Goal: Task Accomplishment & Management: Manage account settings

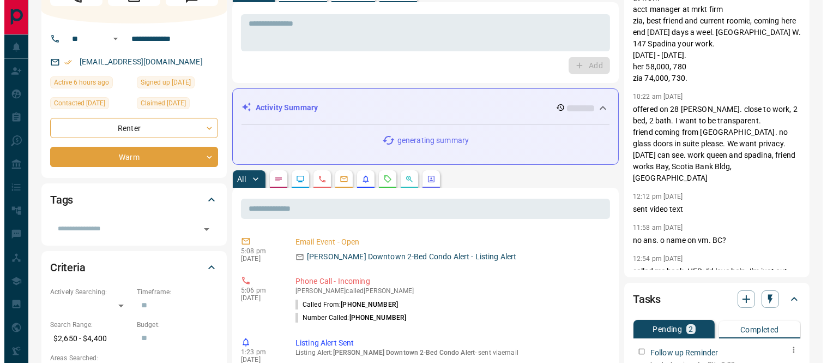
scroll to position [303, 0]
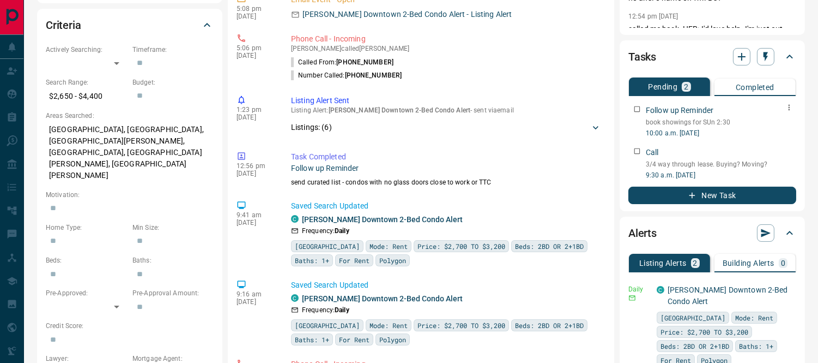
click at [789, 105] on icon "button" at bounding box center [790, 108] width 2 height 6
click at [773, 126] on li "Edit" at bounding box center [772, 127] width 48 height 16
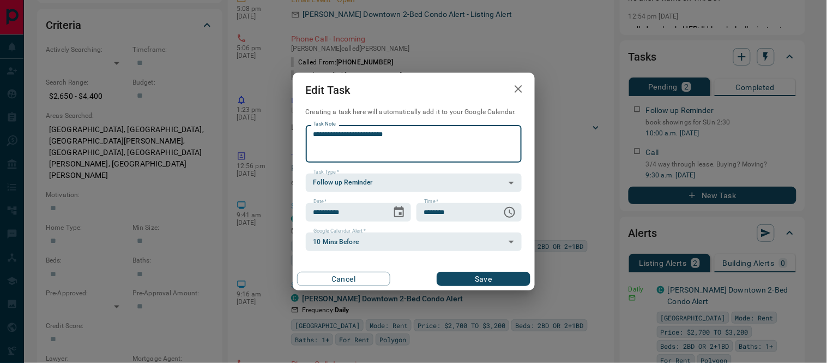
click at [373, 134] on textarea "**********" at bounding box center [413, 144] width 201 height 28
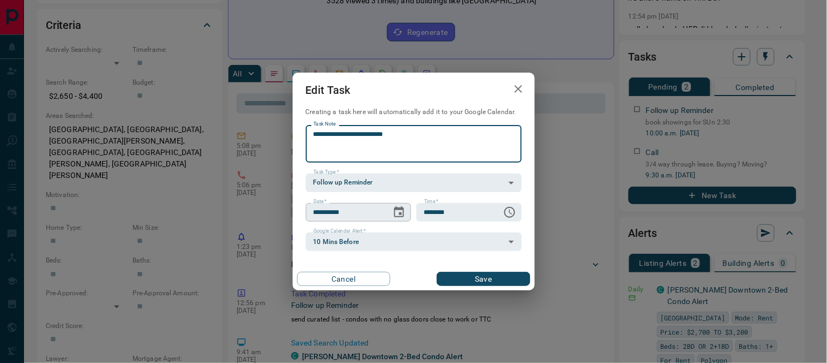
type textarea "**********"
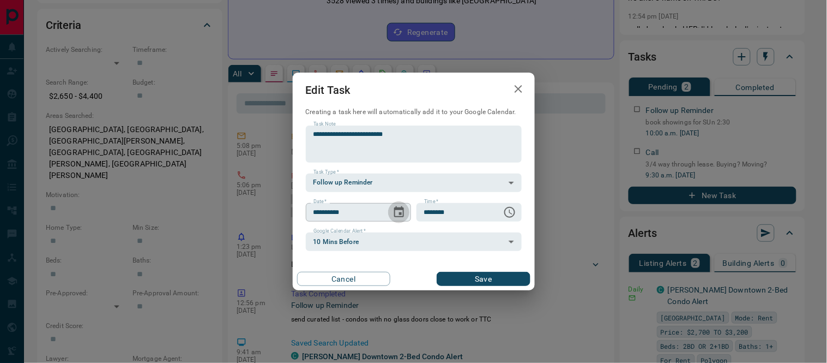
click at [396, 210] on icon "Choose date, selected date is Sep 13, 2025" at bounding box center [399, 212] width 13 height 13
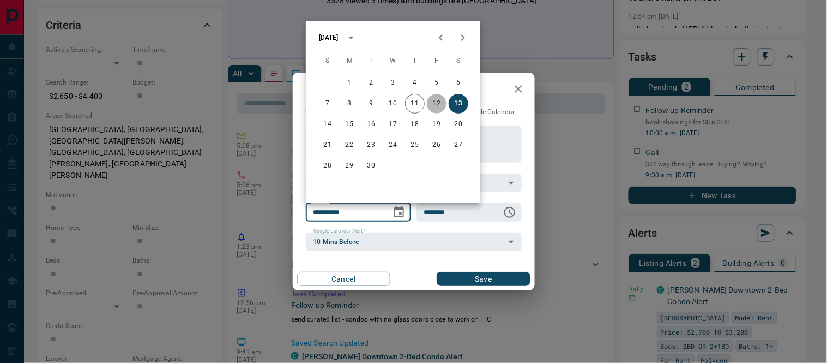
click at [437, 101] on button "12" at bounding box center [437, 104] width 20 height 20
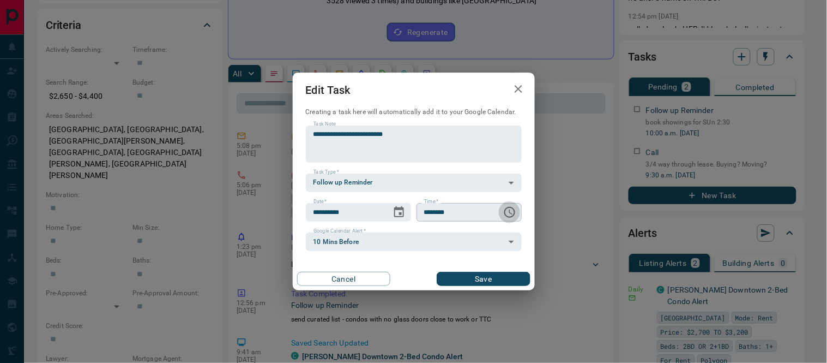
click at [507, 210] on icon "Choose time, selected time is 10:00 AM" at bounding box center [509, 212] width 13 height 13
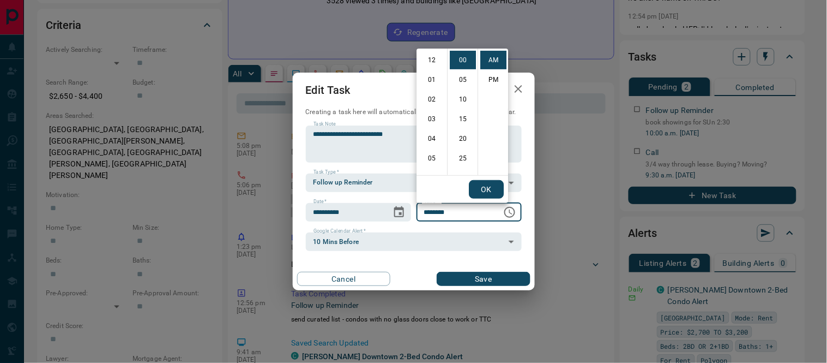
scroll to position [196, 0]
click at [400, 210] on icon "Choose date, selected date is Sep 12, 2025" at bounding box center [399, 212] width 13 height 13
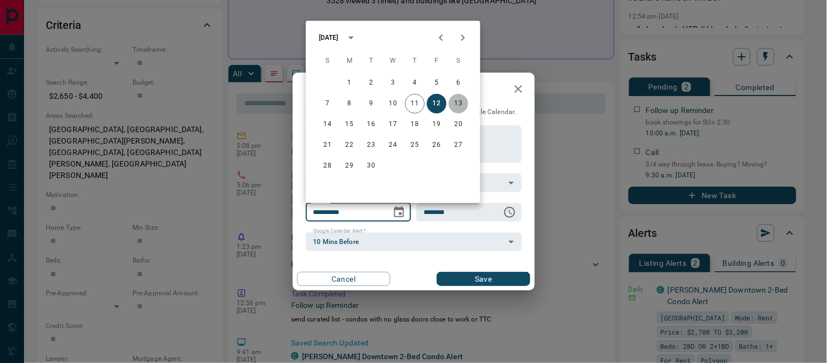
click at [459, 102] on button "13" at bounding box center [459, 104] width 20 height 20
type input "**********"
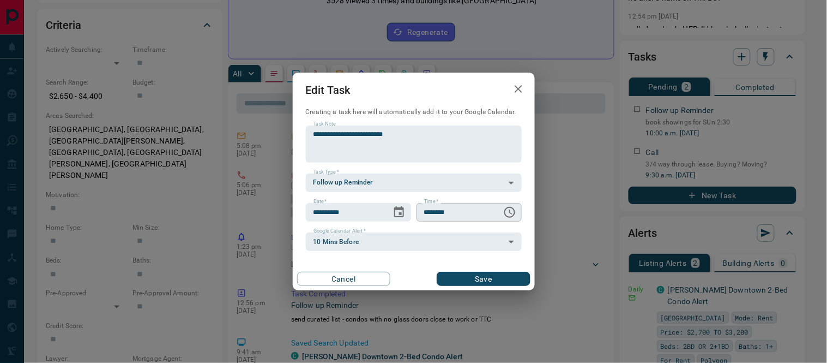
click at [504, 211] on icon "Choose time, selected time is 10:00 AM" at bounding box center [509, 212] width 11 height 11
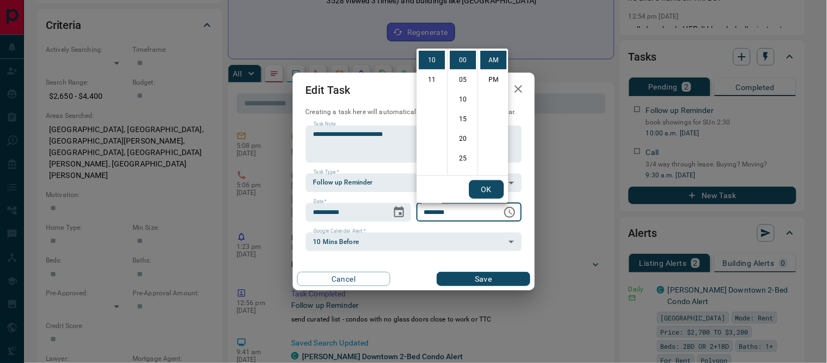
scroll to position [75, 0]
drag, startPoint x: 426, startPoint y: 138, endPoint x: 467, endPoint y: 107, distance: 51.4
click at [427, 138] on li "08" at bounding box center [432, 142] width 26 height 19
click at [464, 135] on li "20" at bounding box center [463, 138] width 26 height 19
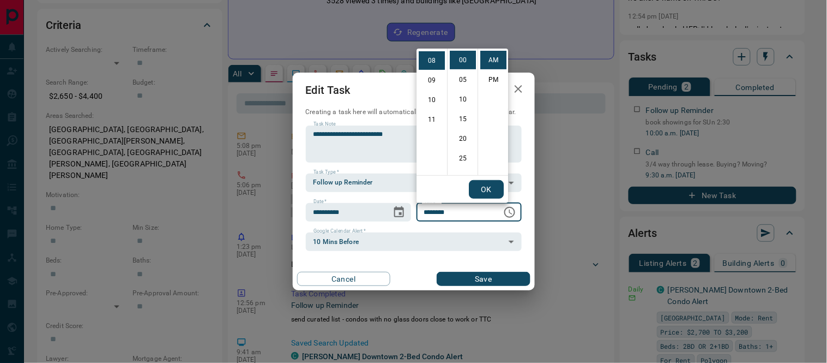
type input "********"
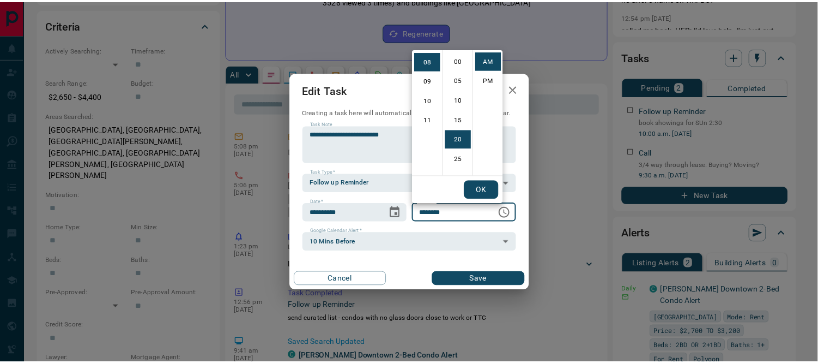
scroll to position [79, 0]
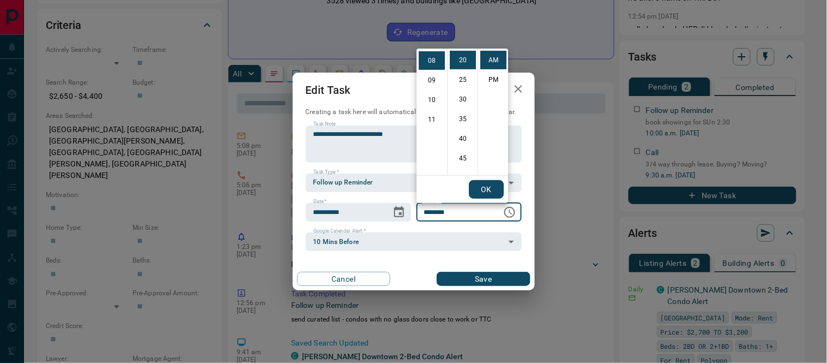
click at [492, 191] on button "OK" at bounding box center [486, 189] width 35 height 19
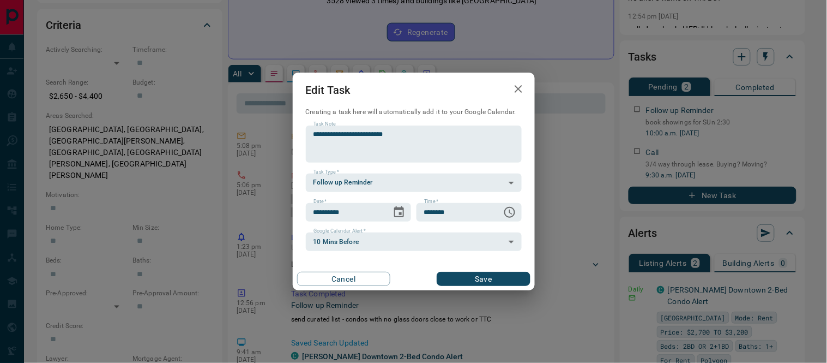
click at [500, 276] on button "Save" at bounding box center [483, 279] width 93 height 14
